Goal: Check status: Check status

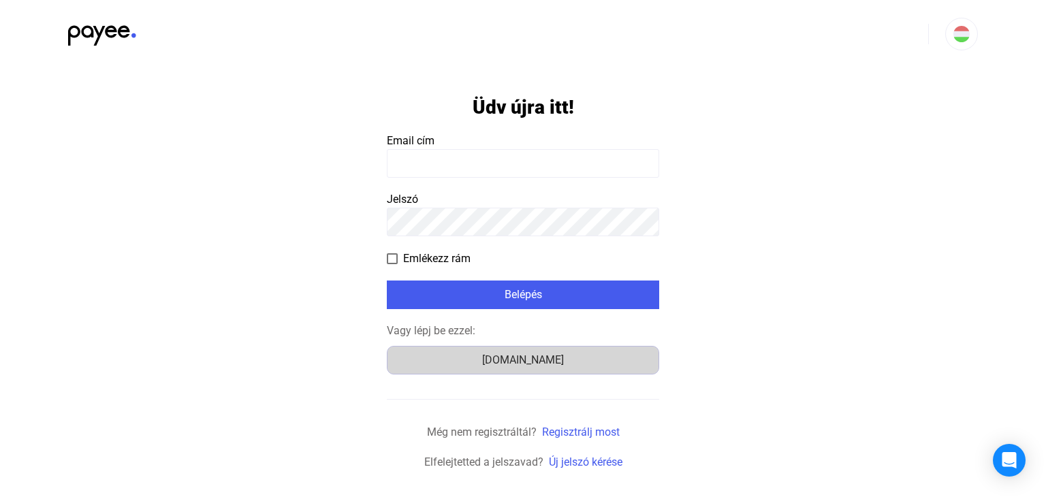
click at [511, 357] on div "[DOMAIN_NAME]" at bounding box center [523, 360] width 263 height 16
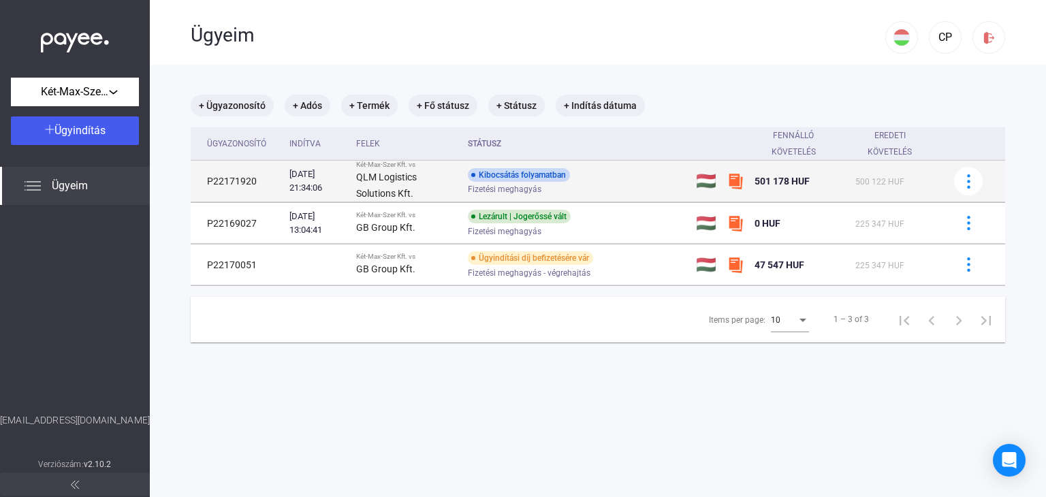
click at [648, 172] on div "Kibocsátás folyamatban Fizetési meghagyás" at bounding box center [576, 181] width 217 height 27
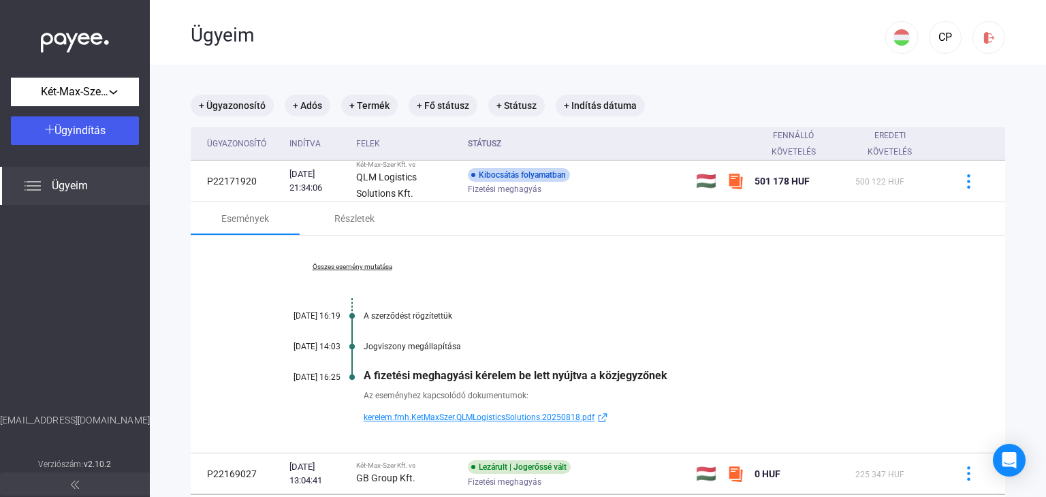
click at [572, 414] on span "kerelem.fmh.KetMaxSzer.QLMLogisticsSolutions.20250818.pdf" at bounding box center [479, 417] width 231 height 16
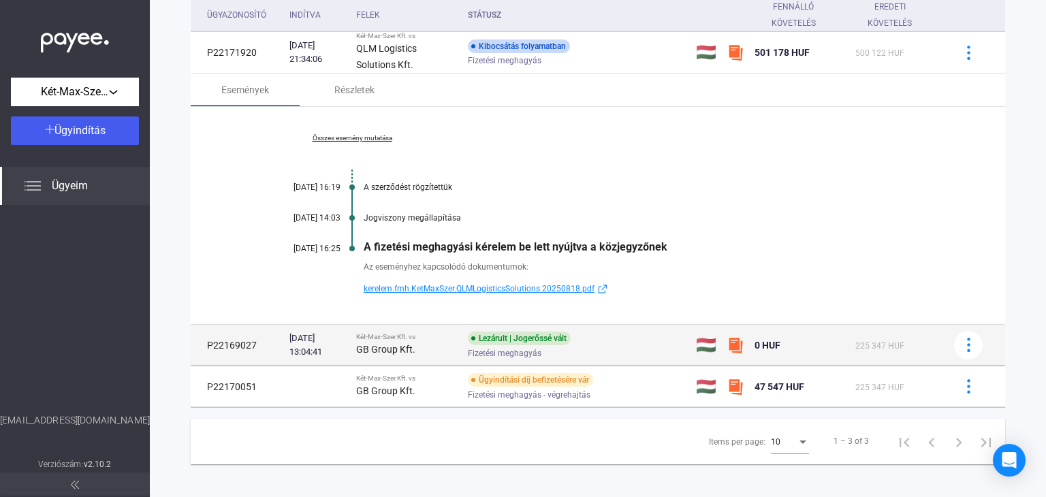
scroll to position [136, 0]
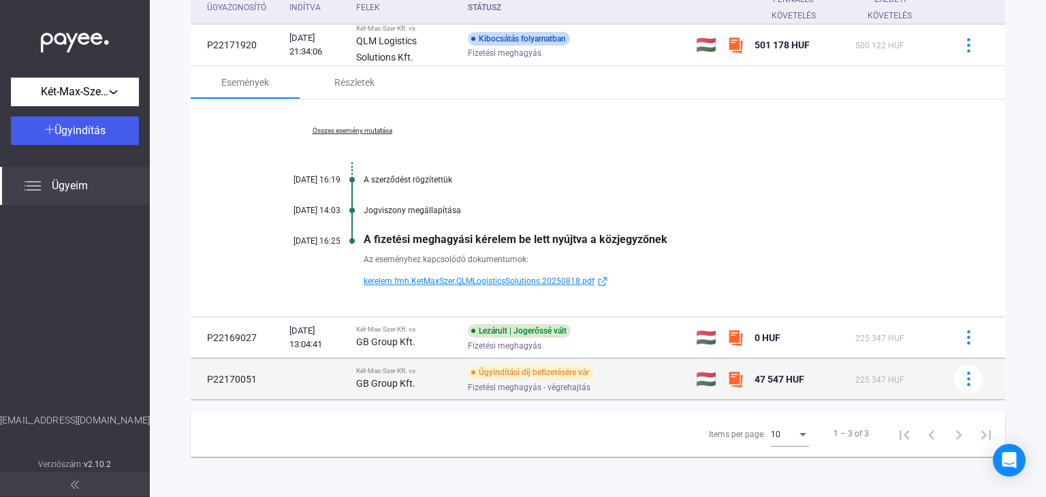
click at [924, 379] on div "225 347 HUF" at bounding box center [897, 379] width 82 height 16
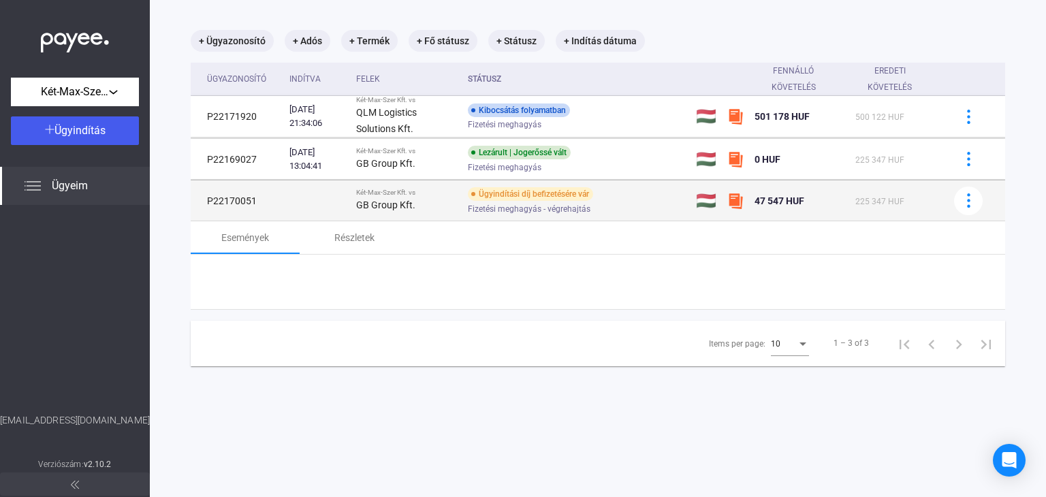
scroll to position [65, 0]
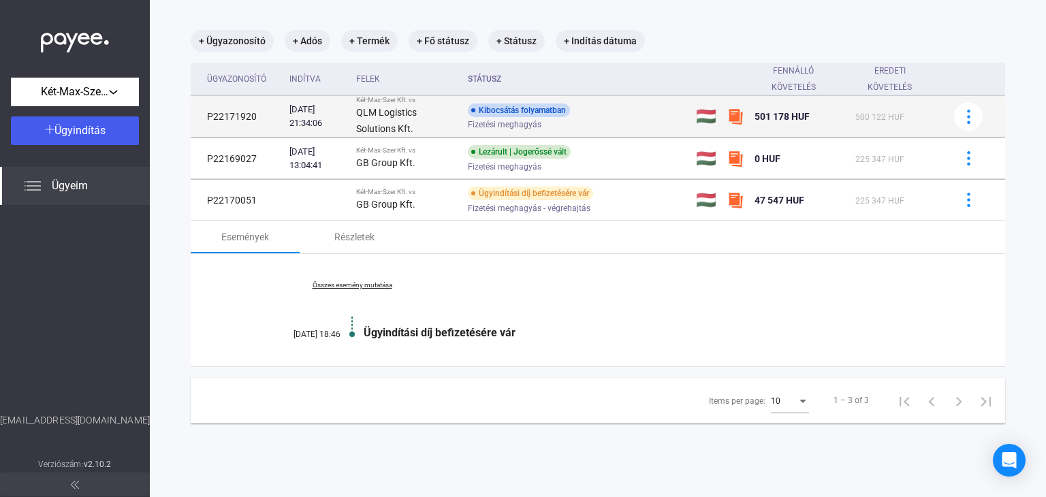
click at [625, 129] on div "Fizetési meghagyás" at bounding box center [576, 125] width 217 height 10
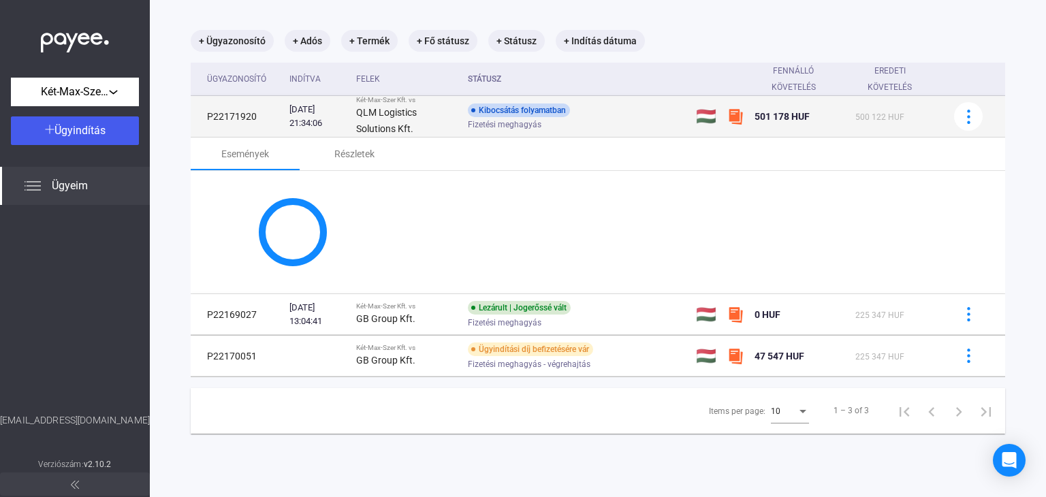
scroll to position [136, 0]
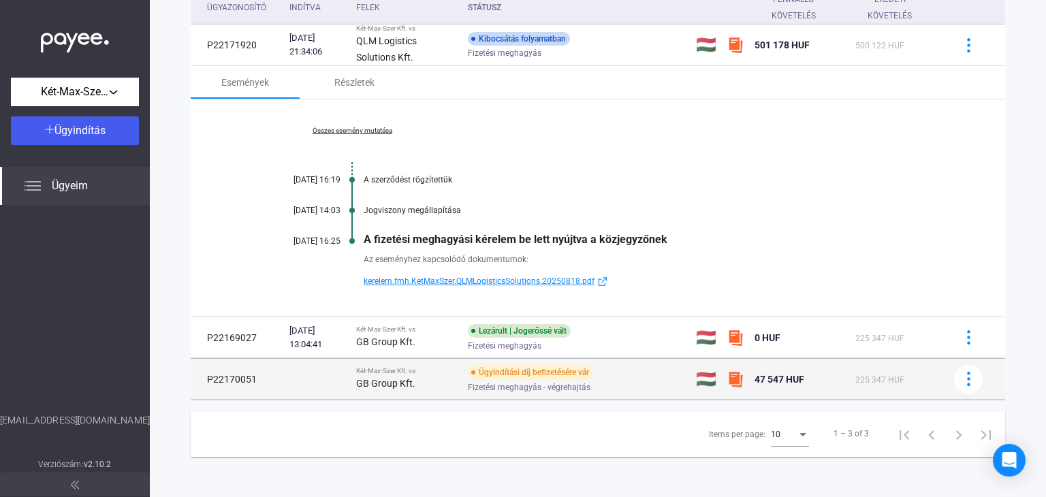
click at [322, 388] on td at bounding box center [317, 379] width 67 height 41
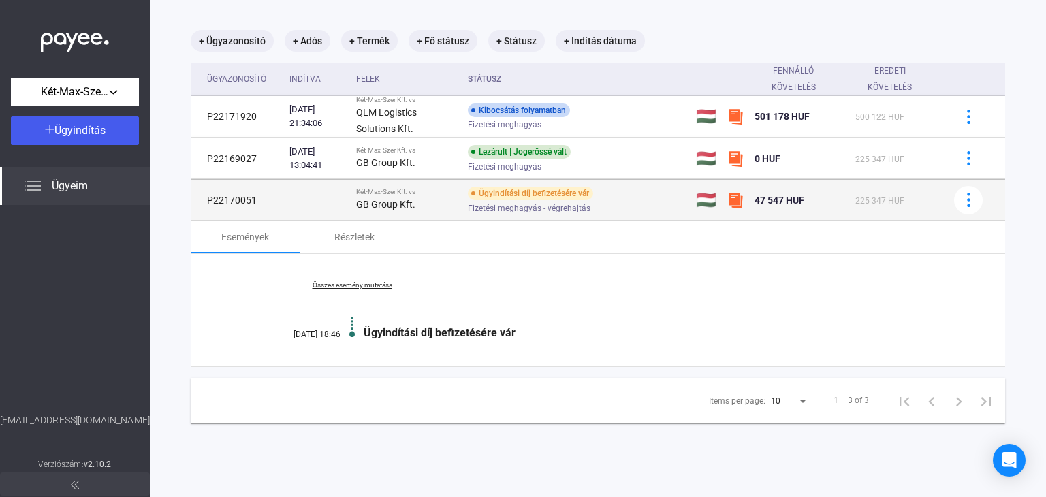
click at [318, 183] on td at bounding box center [317, 200] width 67 height 41
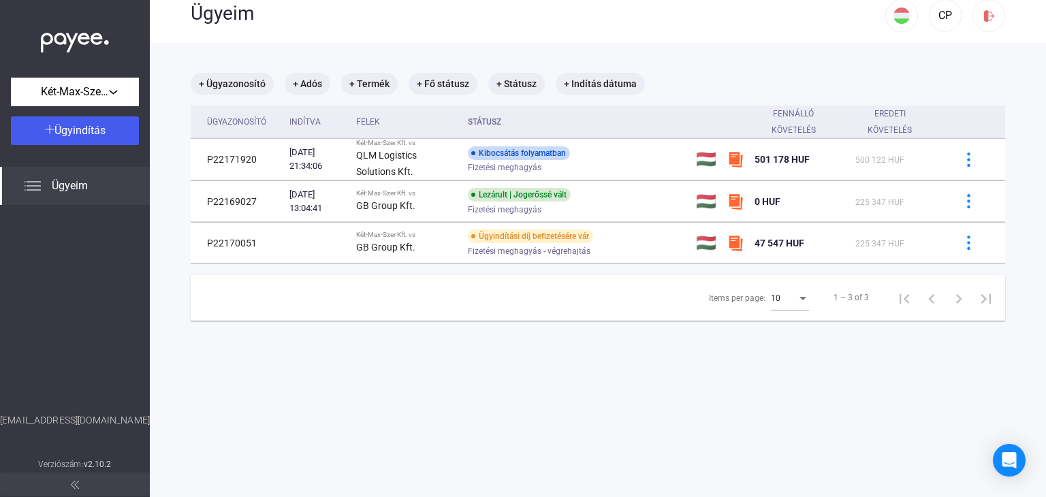
scroll to position [0, 0]
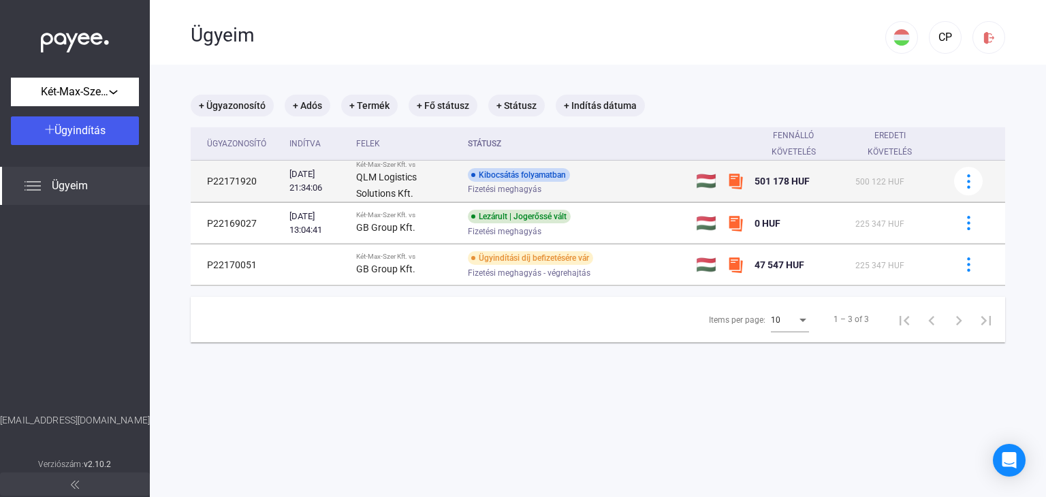
click at [684, 178] on div "Kibocsátás folyamatban Fizetési meghagyás" at bounding box center [576, 181] width 217 height 27
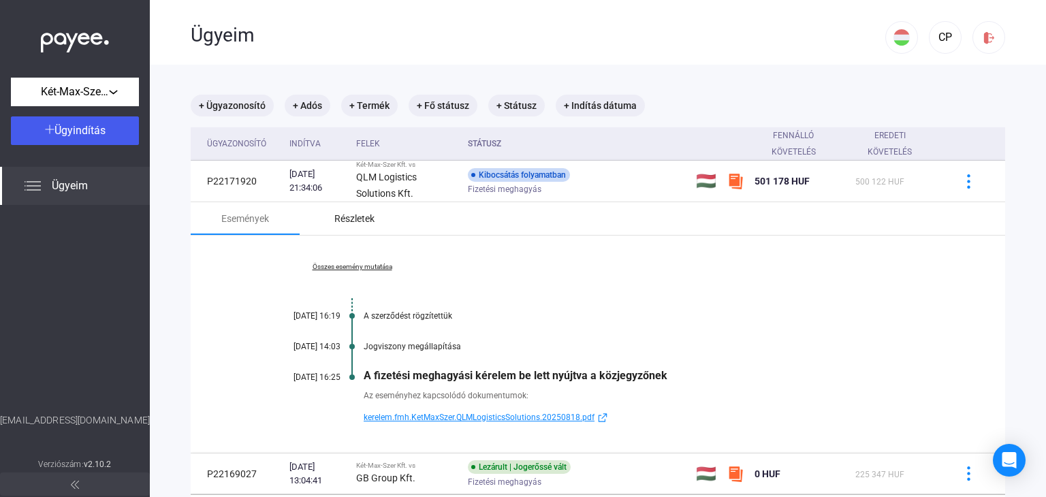
click at [333, 220] on div "Részletek" at bounding box center [354, 218] width 109 height 33
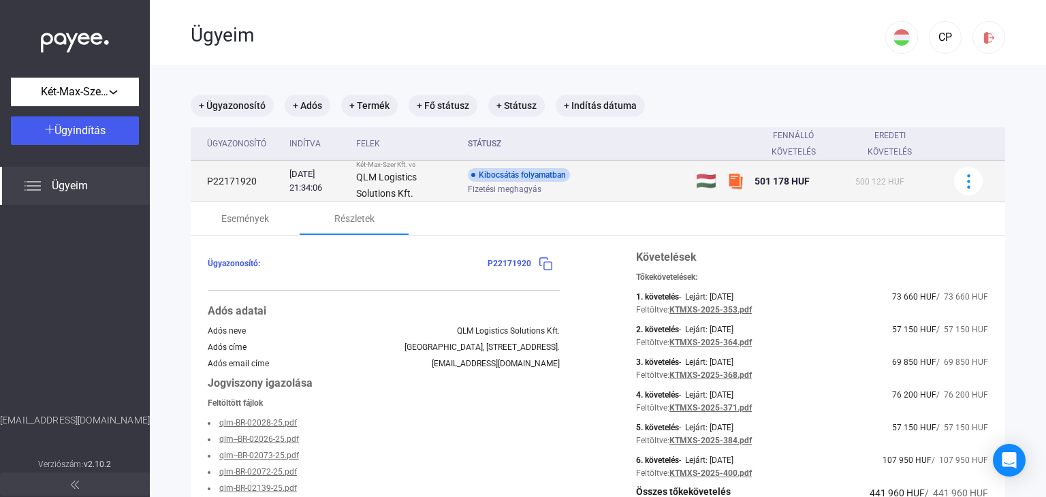
click at [646, 175] on div "Kibocsátás folyamatban Fizetési meghagyás" at bounding box center [576, 181] width 217 height 27
